Goal: Transaction & Acquisition: Purchase product/service

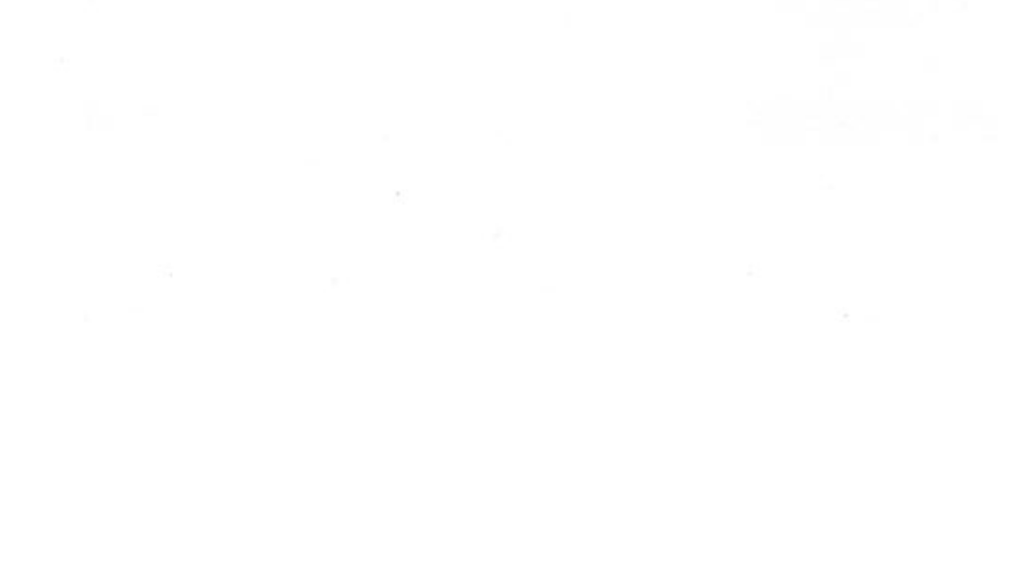
click at [452, 349] on div "Solid Bright White - Sample SKU: $0.50 $0.50 Unavailable per item Item #SMP-S05…" at bounding box center [507, 444] width 712 height 668
click at [458, 375] on div "Solid Bright White - Sample SKU: $0.50 $0.50 Unavailable per item Item #SMP-S05…" at bounding box center [507, 444] width 712 height 668
click at [484, 235] on div "Solid Bright White - Sample SKU: $0.50 $0.50 Unavailable per item Item #SMP-S05…" at bounding box center [507, 444] width 712 height 668
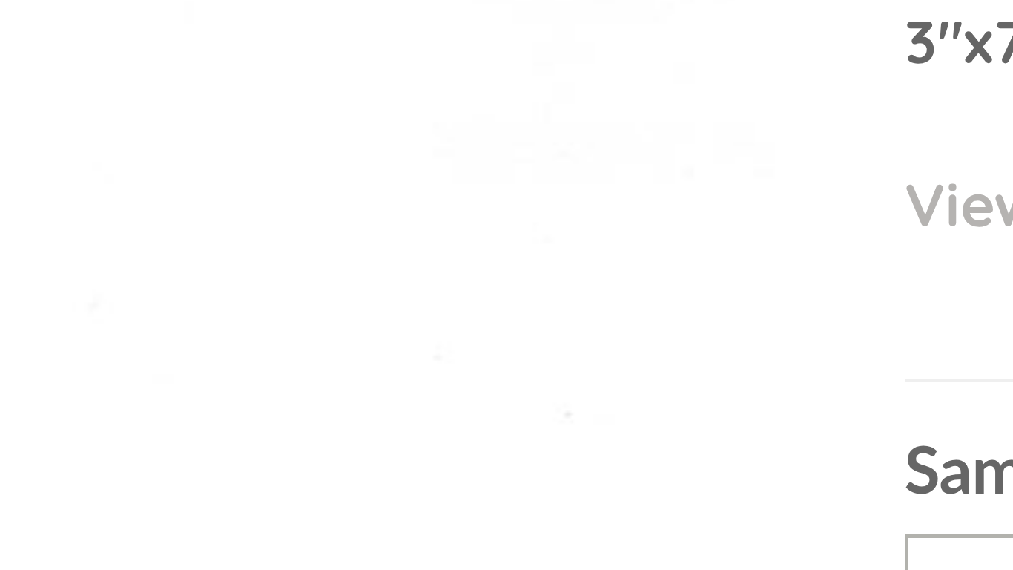
click at [318, 318] on div at bounding box center [311, 217] width 320 height 214
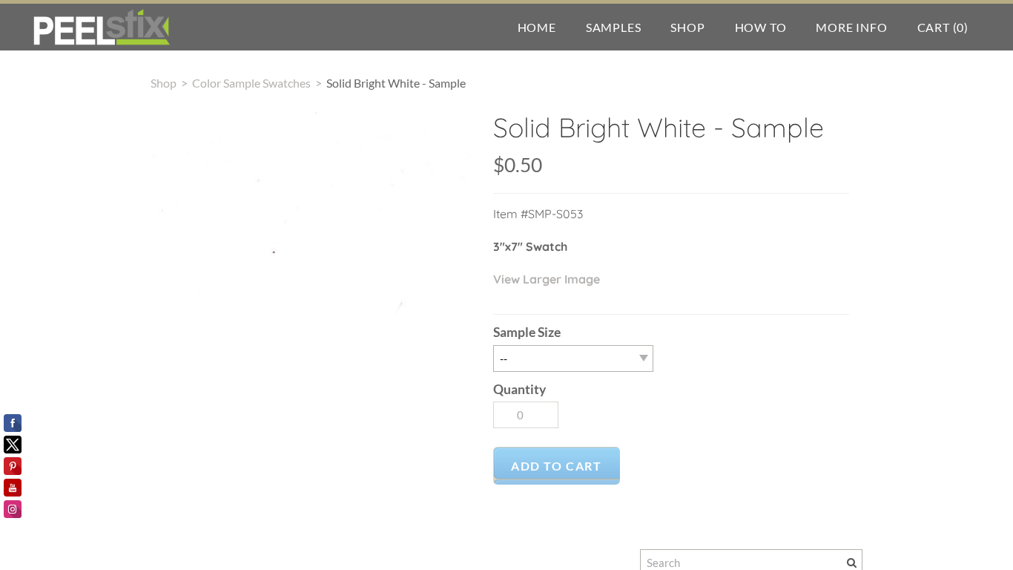
click at [329, 171] on div at bounding box center [311, 217] width 320 height 214
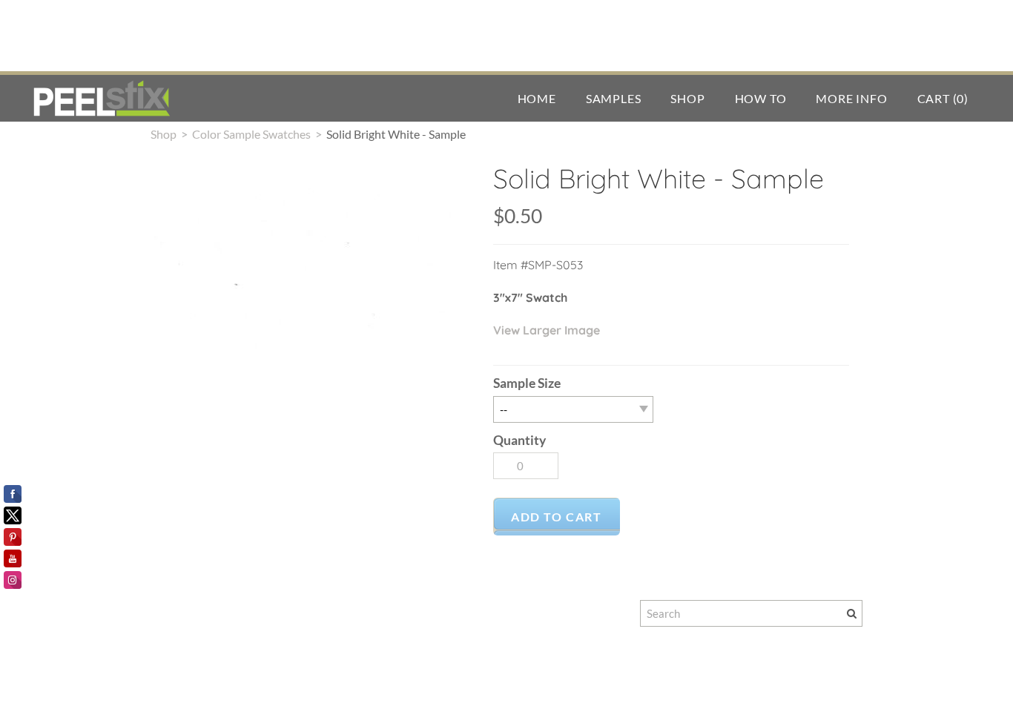
scroll to position [19, 0]
